Goal: Use online tool/utility: Utilize a website feature to perform a specific function

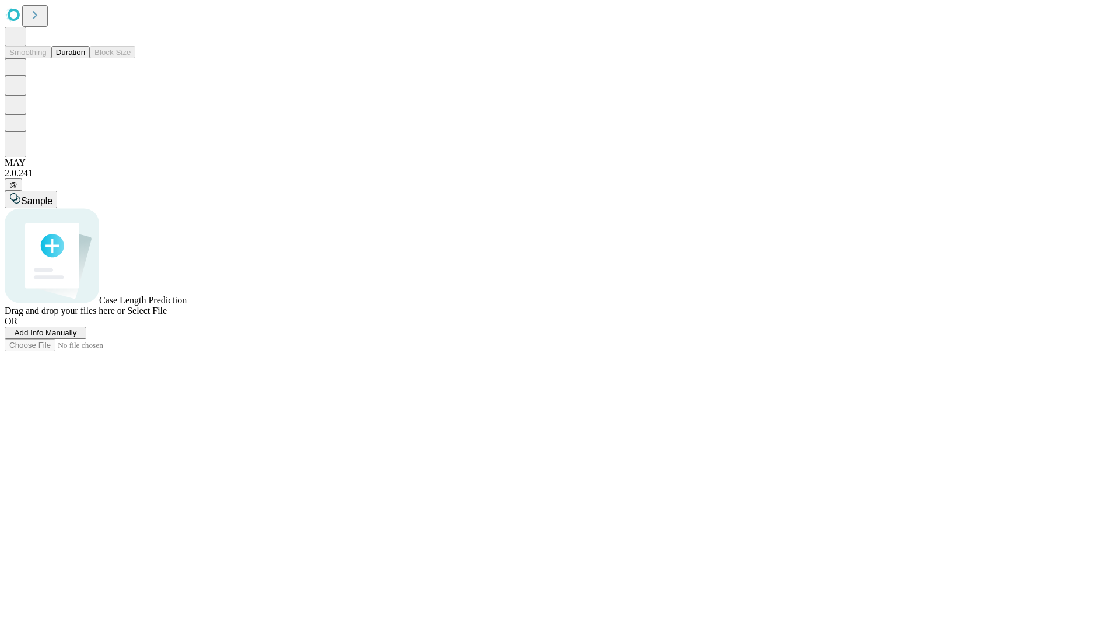
click at [85, 58] on button "Duration" at bounding box center [70, 52] width 39 height 12
click at [77, 337] on span "Add Info Manually" at bounding box center [46, 332] width 62 height 9
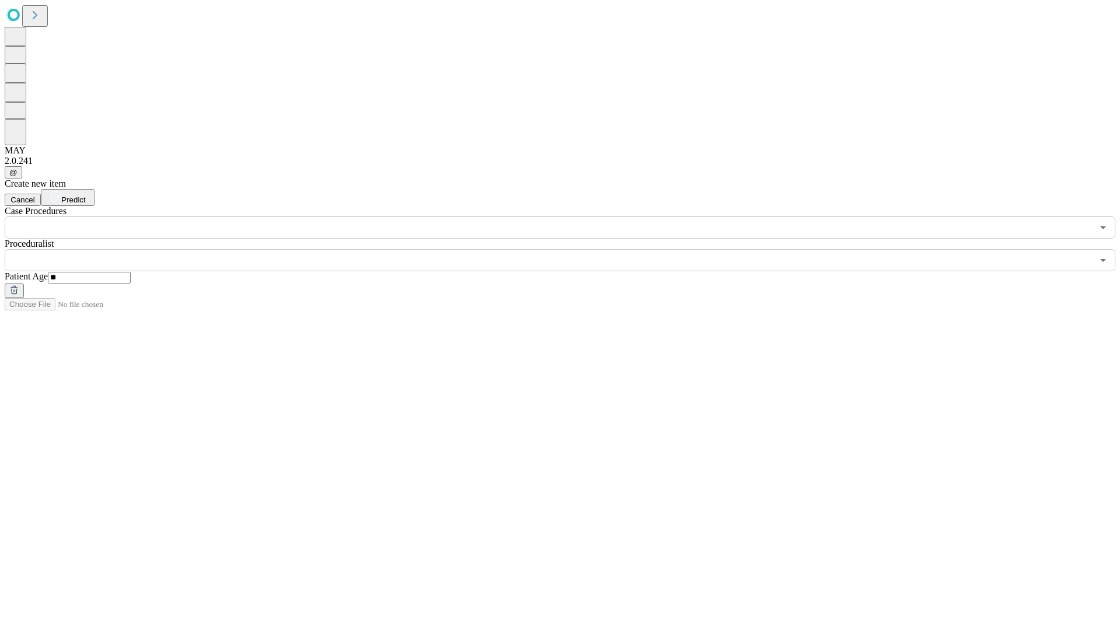
type input "**"
click at [568, 249] on input "text" at bounding box center [549, 260] width 1088 height 22
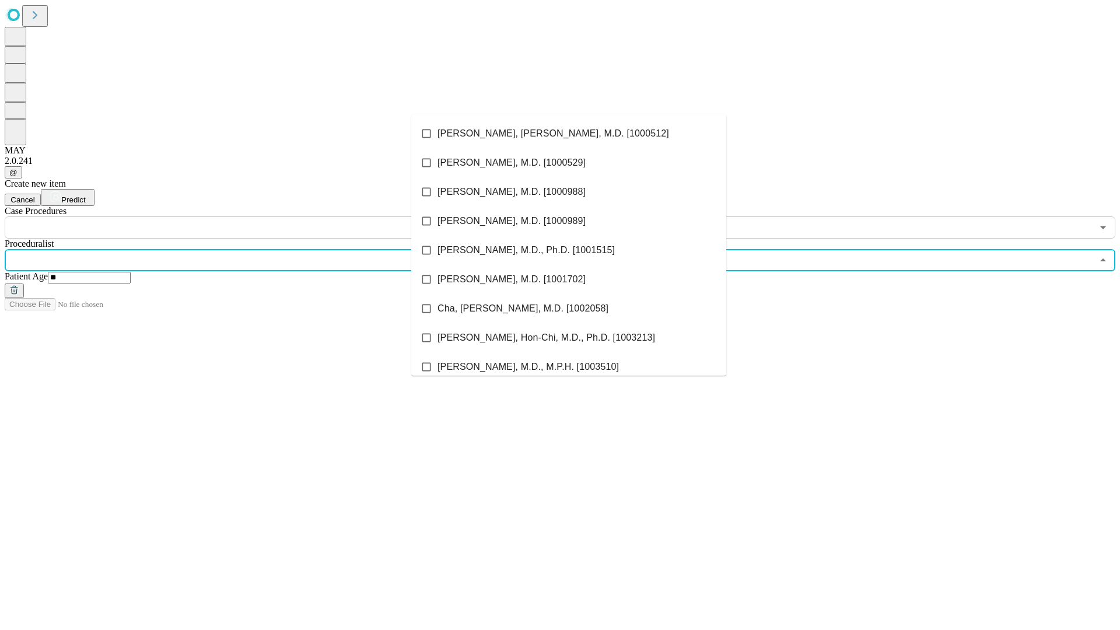
click at [569, 134] on li "[PERSON_NAME], [PERSON_NAME], M.D. [1000512]" at bounding box center [568, 133] width 315 height 29
click at [245, 216] on input "text" at bounding box center [549, 227] width 1088 height 22
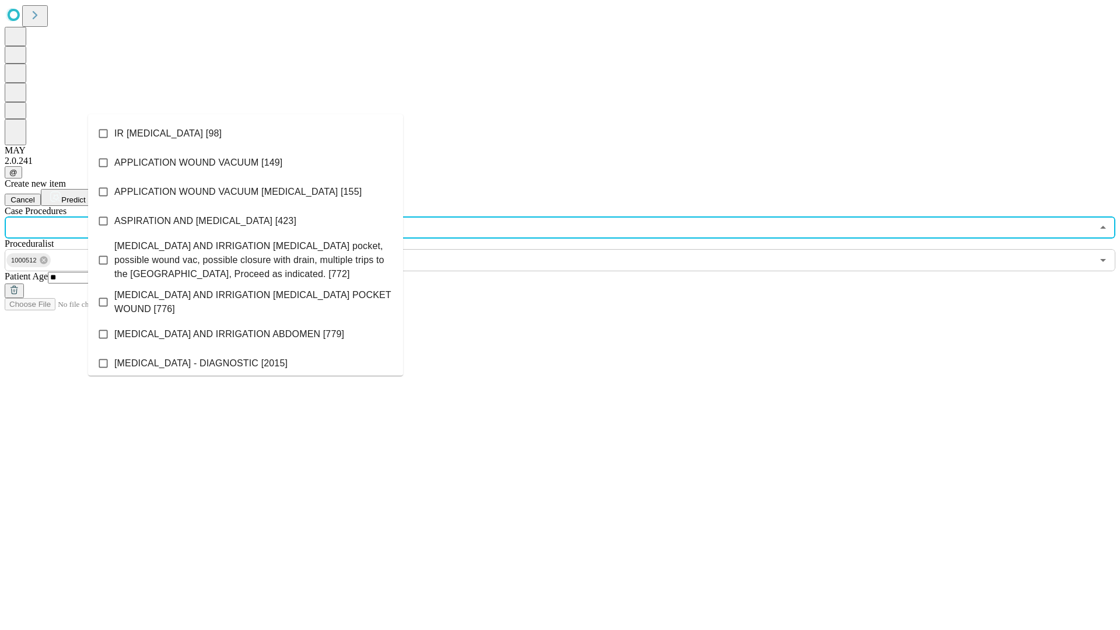
click at [246, 134] on li "IR [MEDICAL_DATA] [98]" at bounding box center [245, 133] width 315 height 29
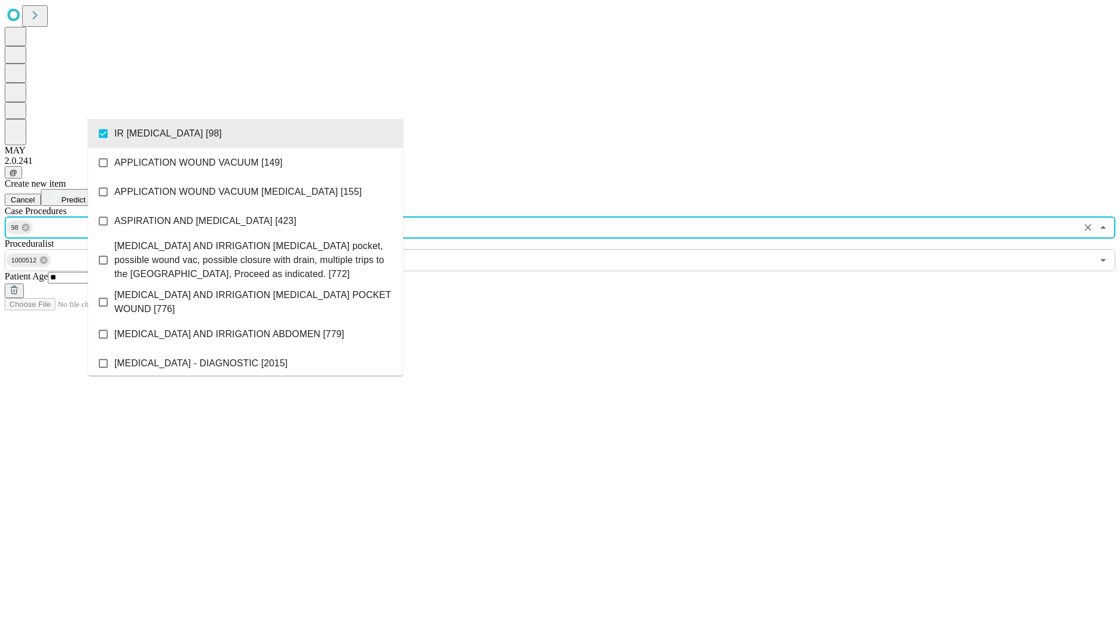
click at [85, 195] on span "Predict" at bounding box center [73, 199] width 24 height 9
